Goal: Information Seeking & Learning: Learn about a topic

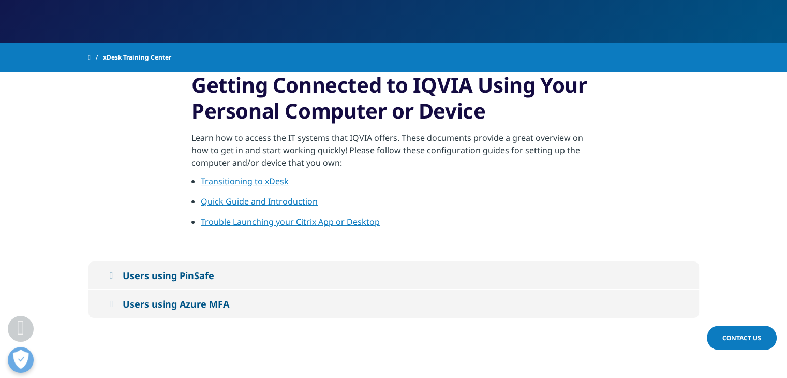
scroll to position [161, 0]
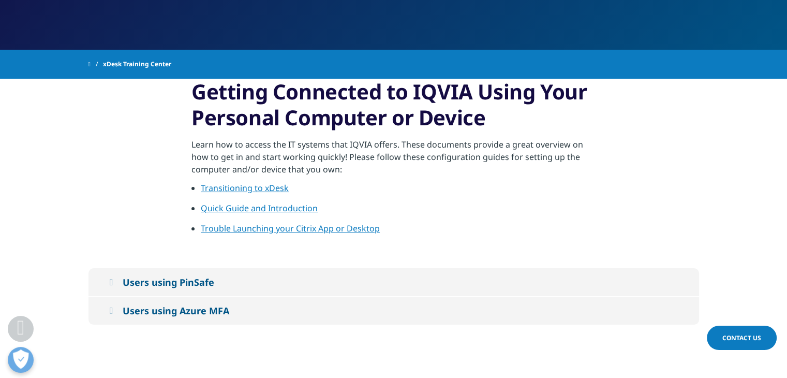
click at [226, 186] on link "Transitioning to xDesk" at bounding box center [245, 187] width 88 height 11
click at [203, 289] on button "Users using PinSafe" at bounding box center [394, 282] width 611 height 28
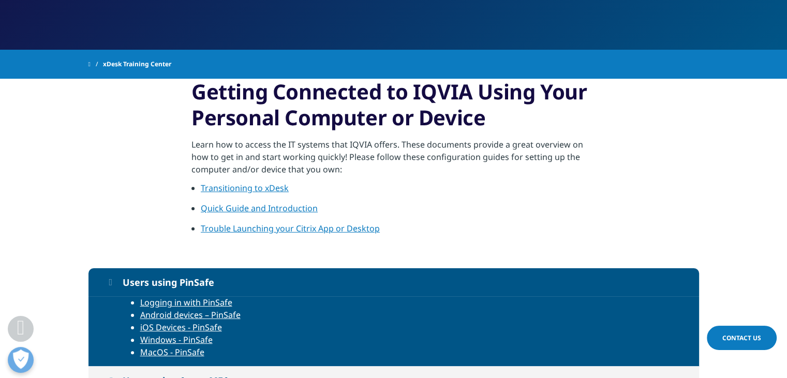
click at [232, 267] on section "Getting Connected to IQVIA Using Your Personal Computer or Device Learn how to …" at bounding box center [393, 173] width 787 height 189
click at [232, 272] on button "Users using PinSafe" at bounding box center [394, 282] width 611 height 28
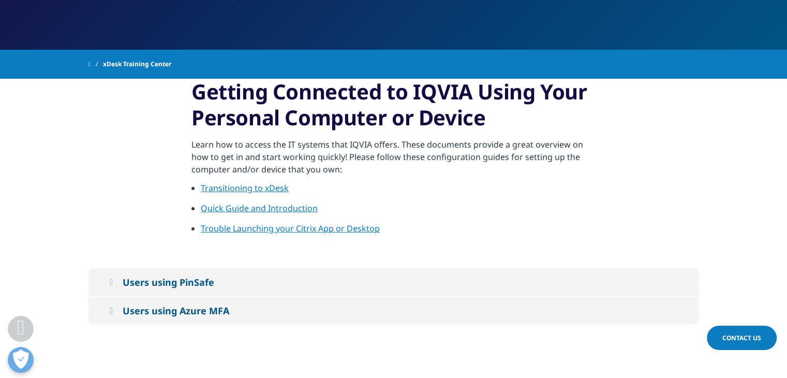
click at [222, 301] on button "Users using Azure MFA" at bounding box center [394, 311] width 611 height 28
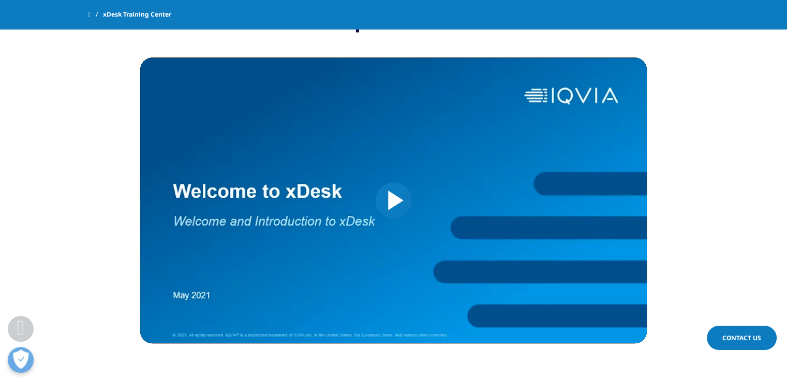
scroll to position [613, 0]
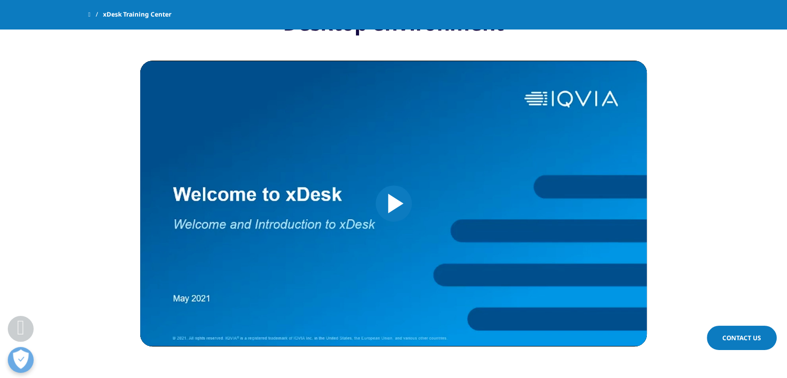
click at [394, 203] on span "Video Player" at bounding box center [394, 203] width 0 height 0
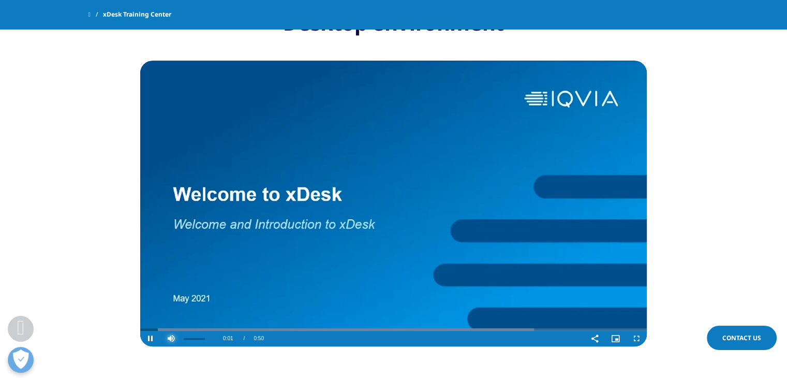
click at [167, 339] on span "Video Player" at bounding box center [171, 339] width 21 height 0
click at [481, 195] on video "Video Player" at bounding box center [393, 204] width 507 height 286
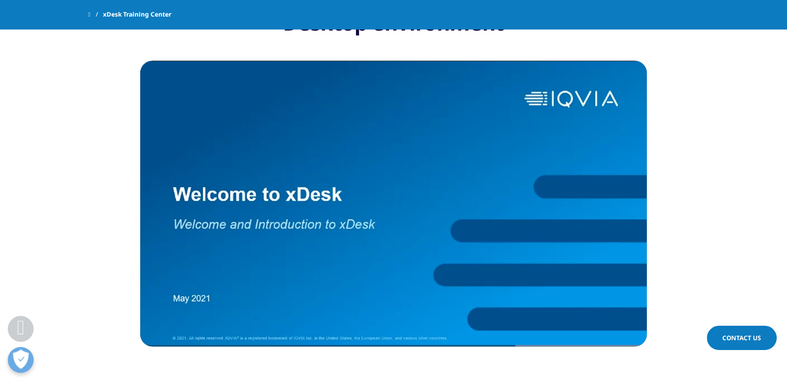
click at [502, 190] on video "Video Player" at bounding box center [393, 204] width 507 height 286
